Goal: Task Accomplishment & Management: Use online tool/utility

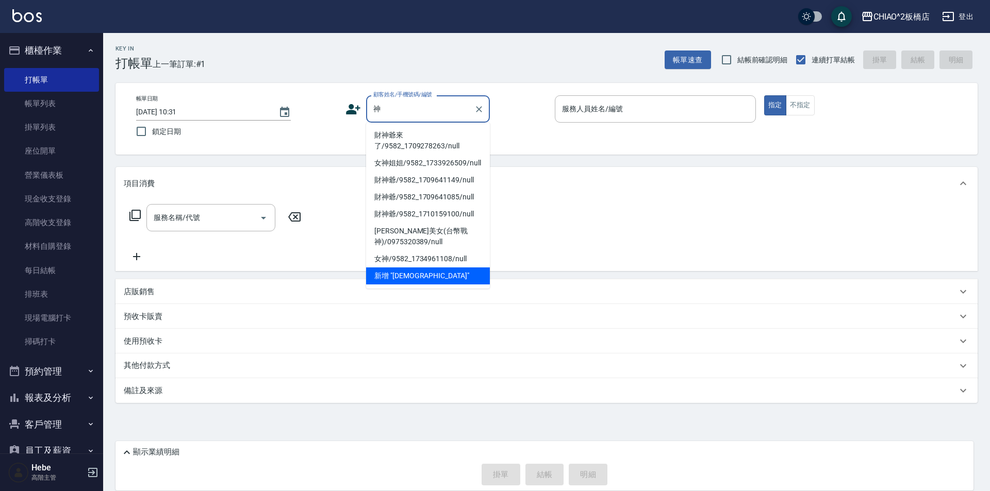
click at [422, 141] on li "財神爺來了/9582_1709278263/null" at bounding box center [428, 141] width 124 height 28
type input "財神爺來了/9582_1709278263/null"
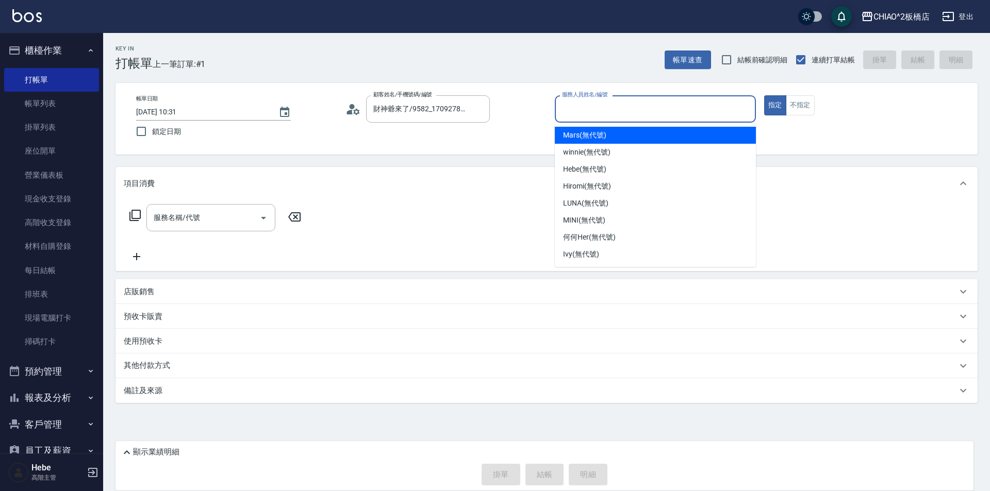
click at [577, 117] on input "服務人員姓名/編號" at bounding box center [656, 109] width 192 height 18
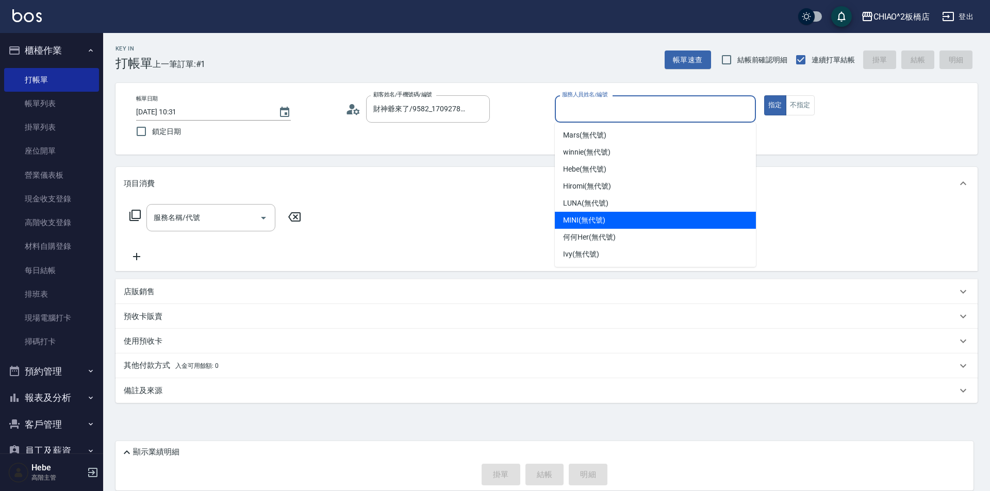
click at [605, 226] on div "MINI (無代號)" at bounding box center [655, 220] width 201 height 17
type input "MINI(無代號)"
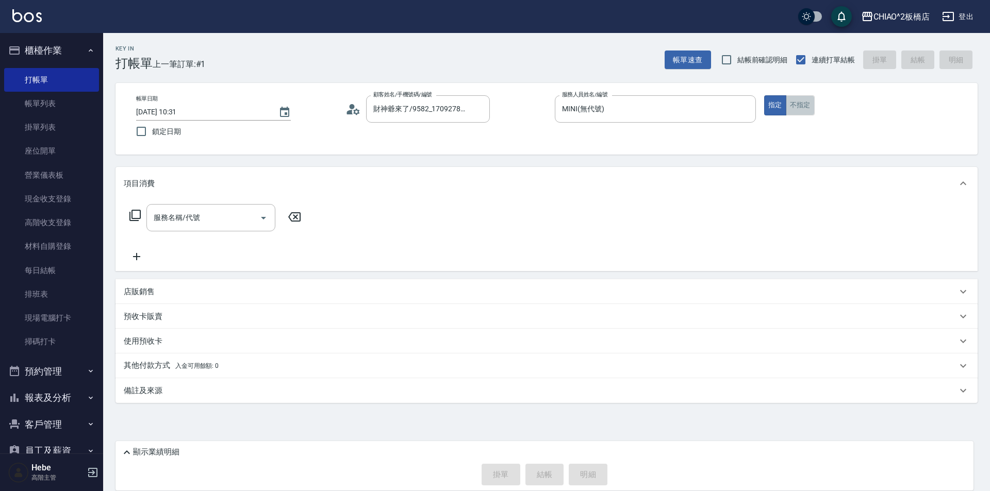
click at [802, 114] on button "不指定" at bounding box center [800, 105] width 29 height 20
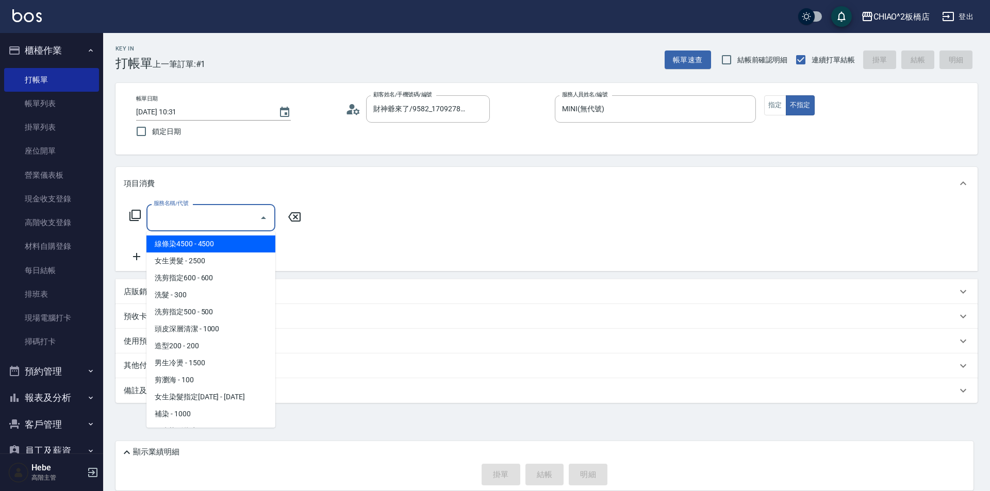
click at [241, 223] on input "服務名稱/代號" at bounding box center [203, 218] width 104 height 18
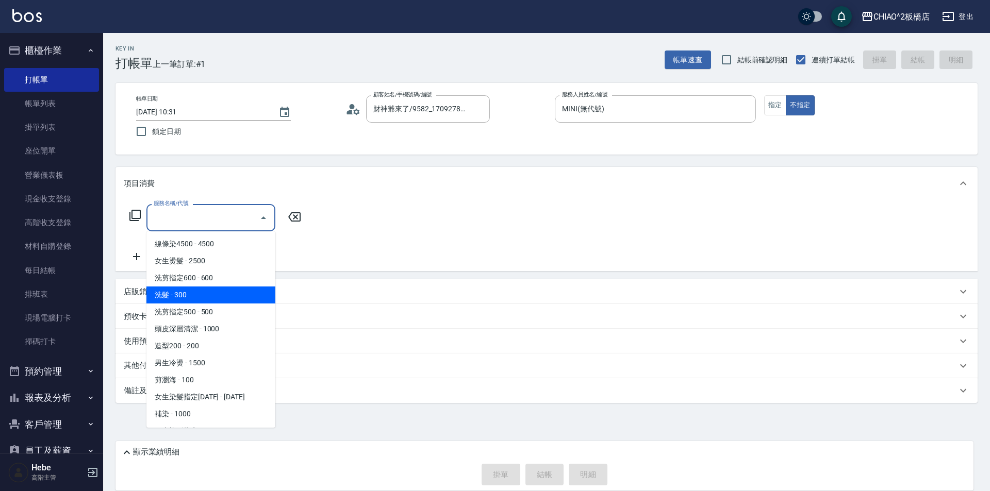
click at [237, 296] on span "洗髮 - 300" at bounding box center [210, 295] width 129 height 17
type input "洗髮(96679)"
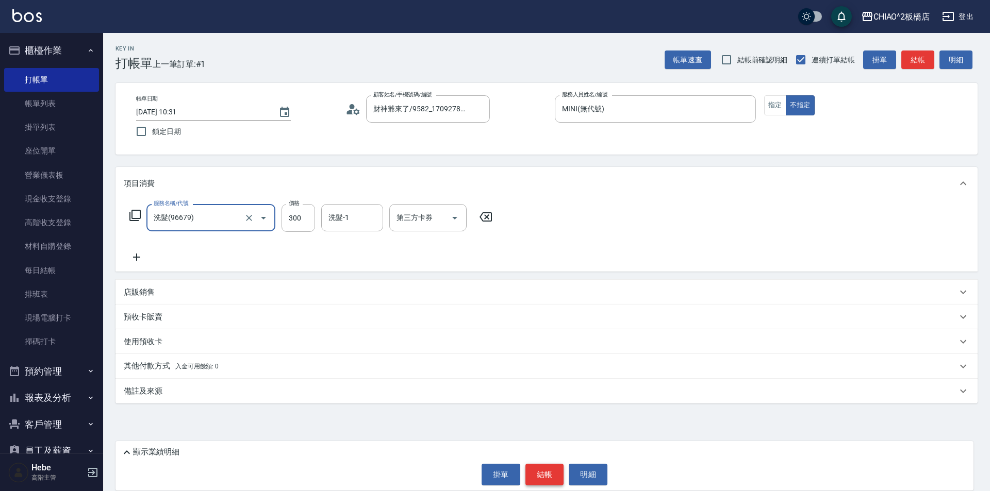
click at [538, 467] on button "結帳" at bounding box center [544, 475] width 39 height 22
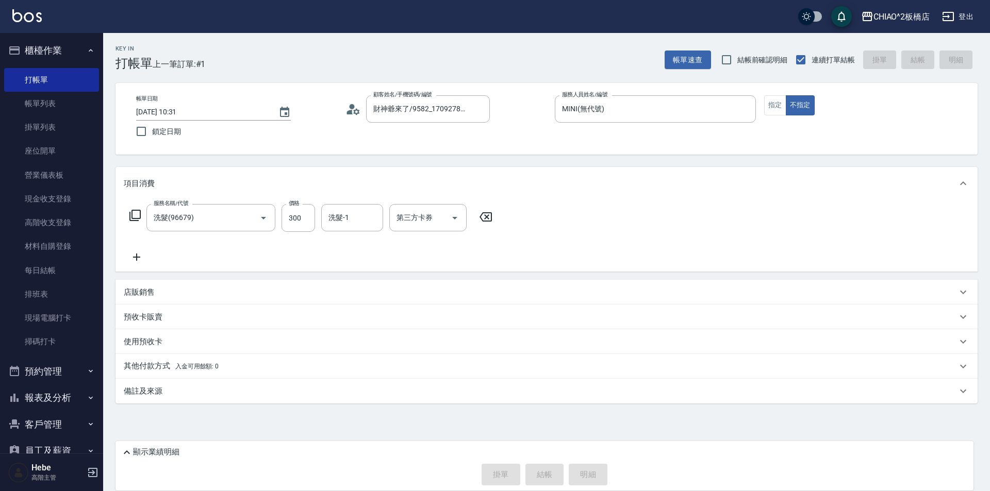
type input "[DATE] 12:29"
